Goal: Transaction & Acquisition: Subscribe to service/newsletter

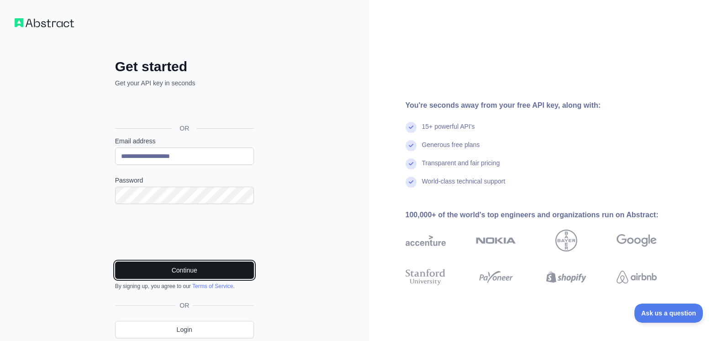
click at [191, 267] on button "Continue" at bounding box center [184, 270] width 139 height 17
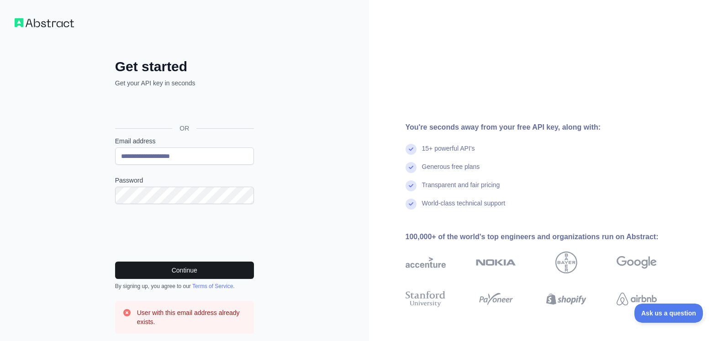
scroll to position [77, 0]
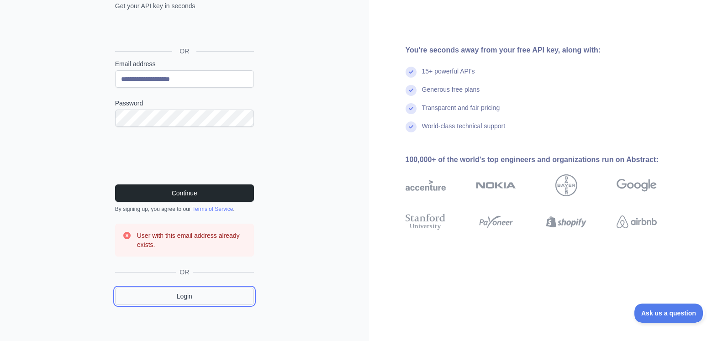
click at [193, 296] on link "Login" at bounding box center [184, 296] width 139 height 17
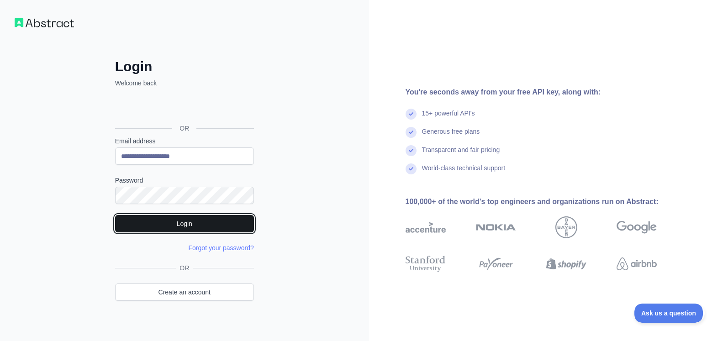
click at [209, 224] on button "Login" at bounding box center [184, 223] width 139 height 17
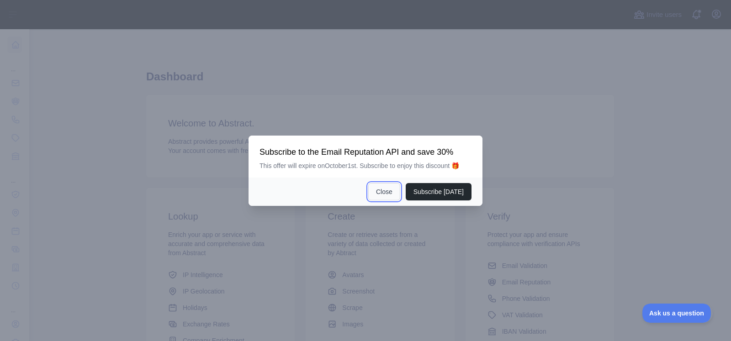
click at [394, 195] on button "Close" at bounding box center [384, 191] width 32 height 17
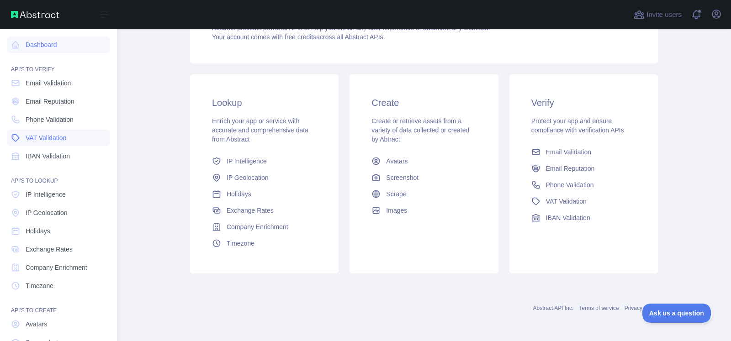
scroll to position [61, 0]
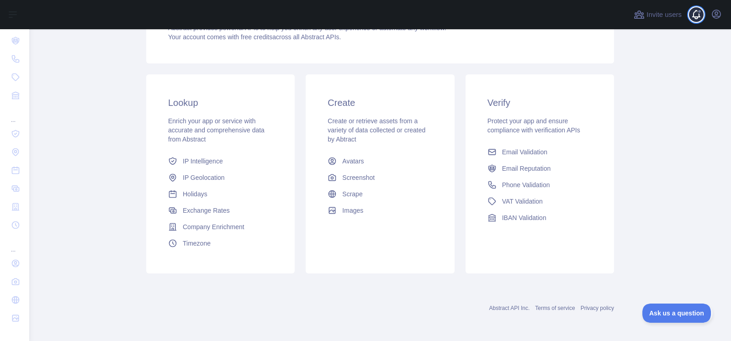
click at [694, 15] on span at bounding box center [699, 14] width 18 height 29
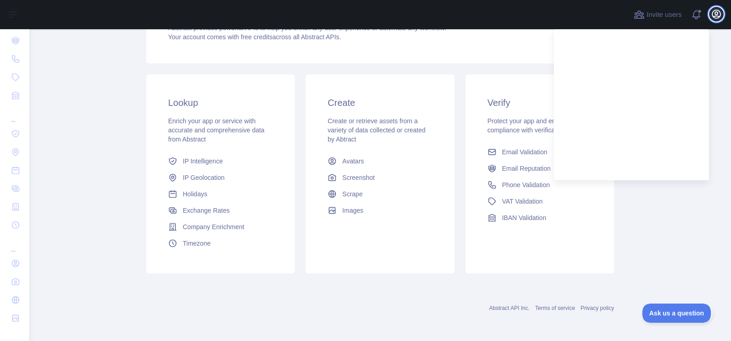
click at [715, 14] on icon "button" at bounding box center [716, 14] width 8 height 8
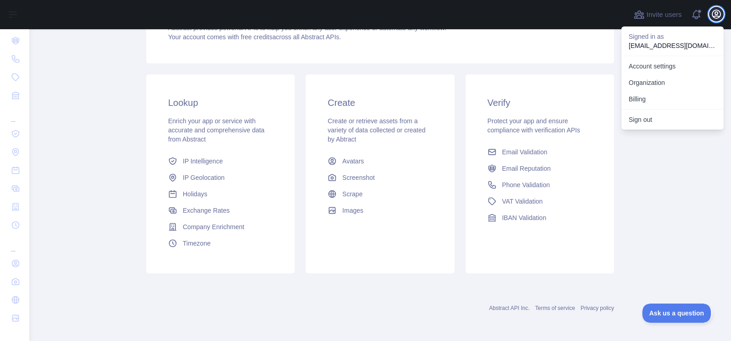
click at [715, 14] on icon "button" at bounding box center [716, 14] width 8 height 8
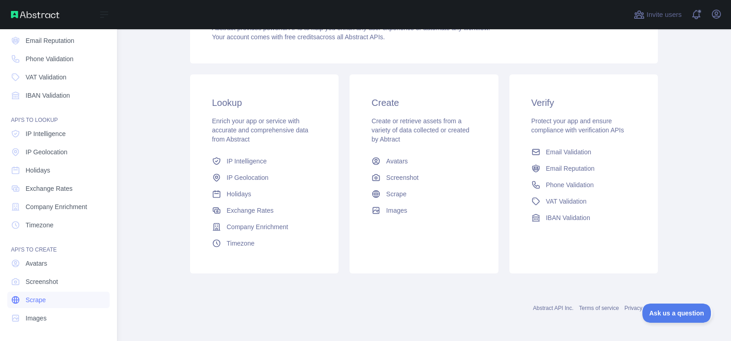
click at [50, 304] on link "Scrape" at bounding box center [58, 300] width 102 height 16
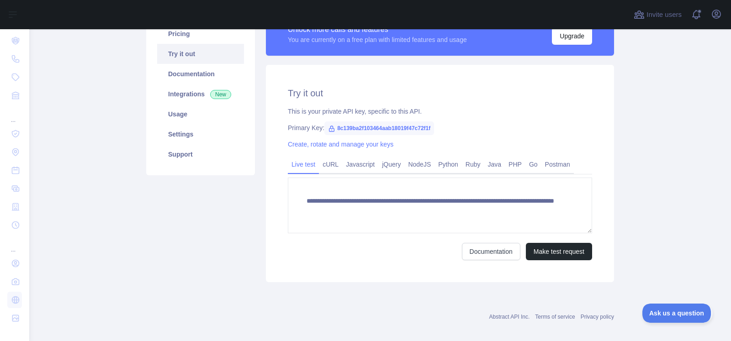
scroll to position [127, 0]
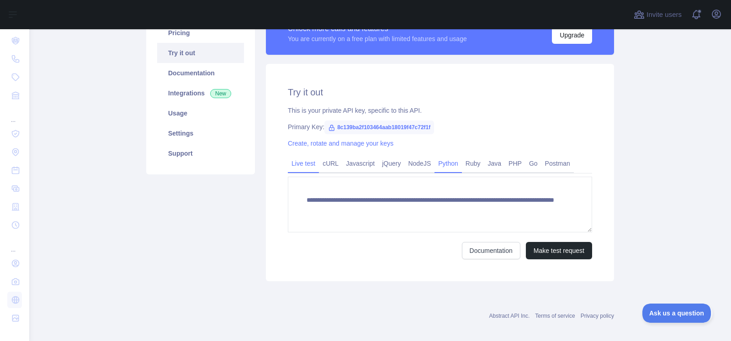
click at [443, 166] on link "Python" at bounding box center [447, 163] width 27 height 15
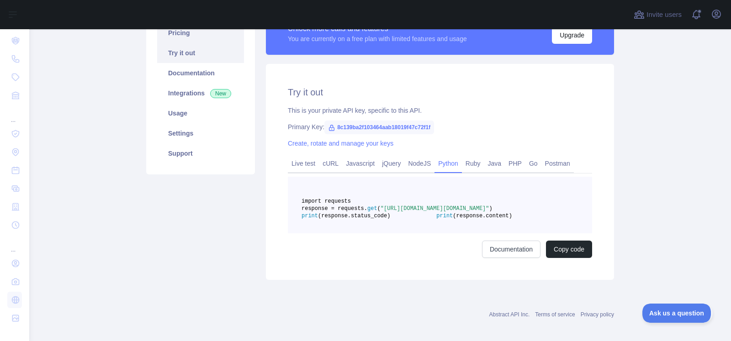
click at [189, 32] on link "Pricing" at bounding box center [200, 33] width 87 height 20
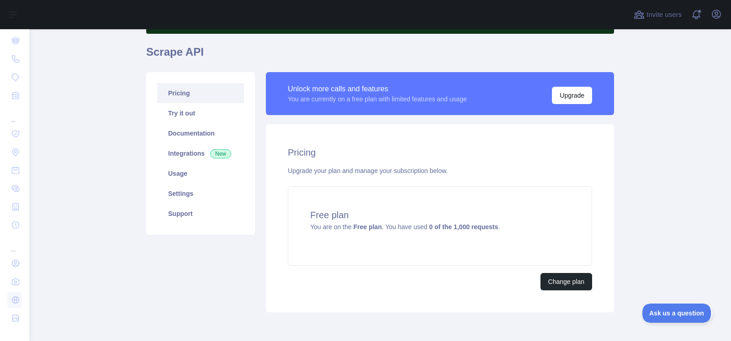
scroll to position [105, 0]
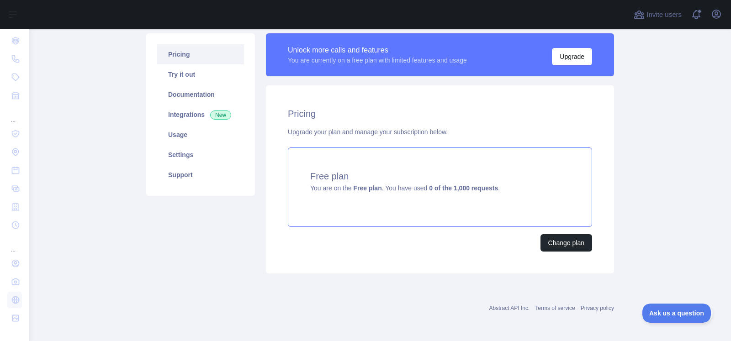
click at [407, 188] on span "You are on the Free plan . You have used 0 of the 1,000 requests ." at bounding box center [404, 187] width 189 height 7
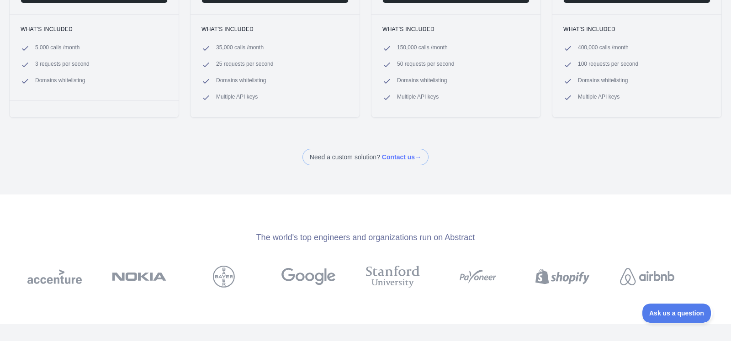
scroll to position [17, 0]
